Goal: Use online tool/utility: Use online tool/utility

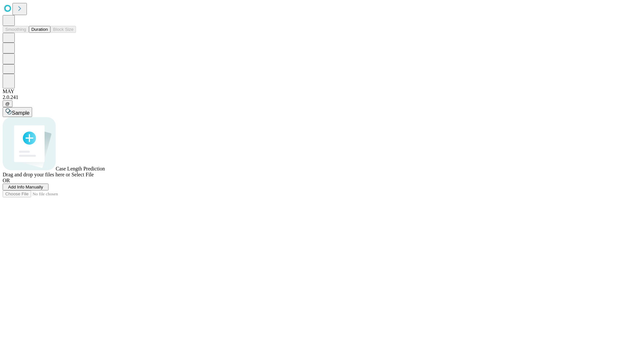
click at [48, 33] on button "Duration" at bounding box center [40, 29] width 22 height 7
click at [29, 110] on span "Sample" at bounding box center [21, 113] width 18 height 6
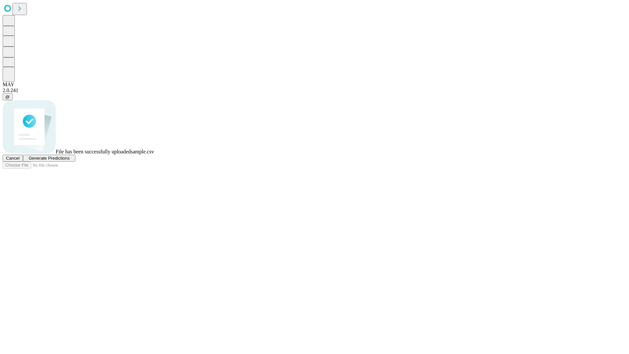
click at [69, 161] on span "Generate Predictions" at bounding box center [49, 158] width 41 height 5
